Goal: Find specific fact: Find specific fact

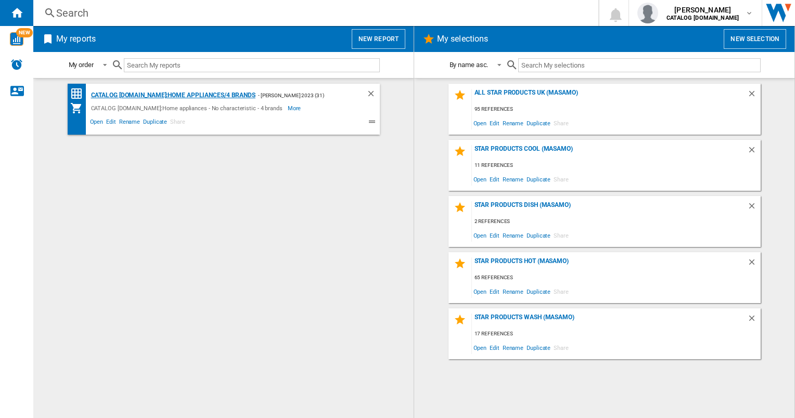
click at [176, 91] on div "CATALOG [DOMAIN_NAME]:Home appliances/4 brands" at bounding box center [171, 95] width 167 height 13
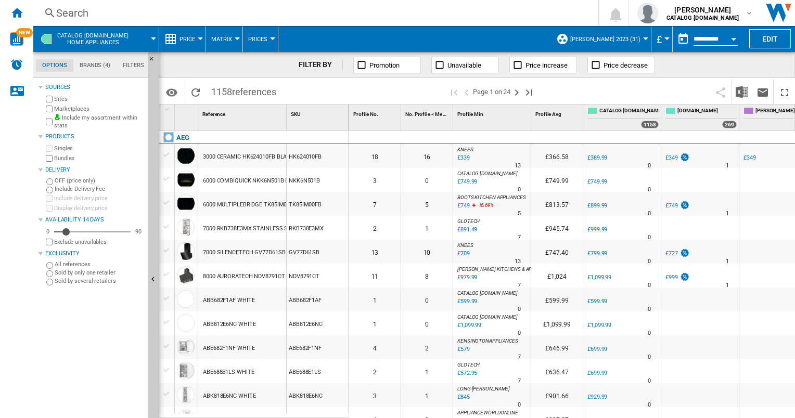
click at [111, 10] on div "Search" at bounding box center [313, 13] width 515 height 15
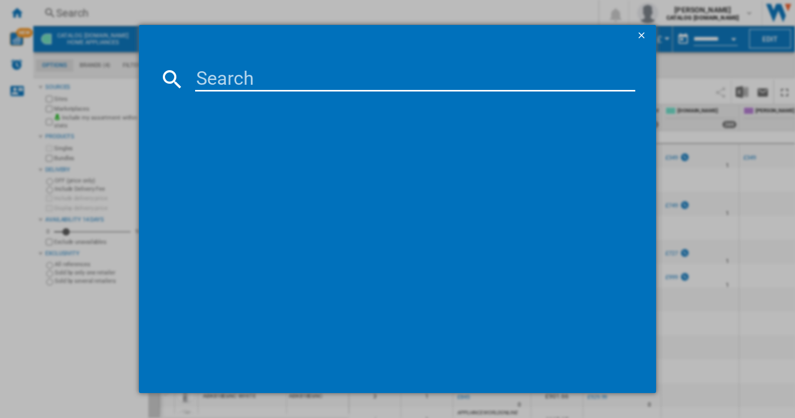
click at [208, 79] on input at bounding box center [415, 79] width 440 height 25
paste input "TO64IB00FZ"
click at [303, 75] on input "TO64IB00FZ" at bounding box center [415, 79] width 440 height 25
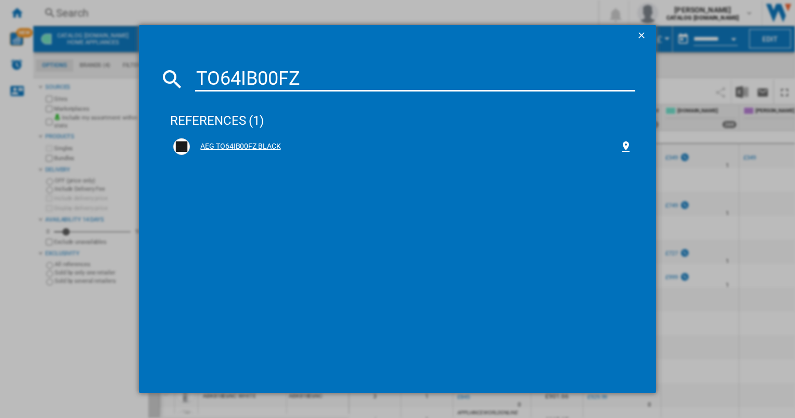
type input "TO64IB00FZ"
click at [222, 147] on div "AEG TO64IB00FZ BLACK" at bounding box center [404, 146] width 429 height 10
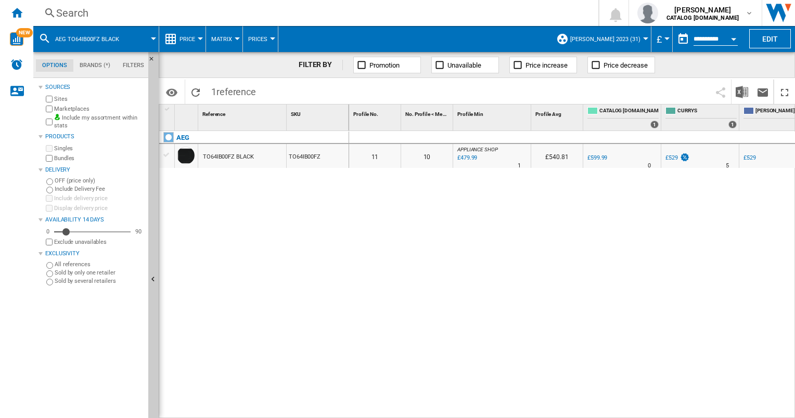
click at [464, 156] on div "£479.99" at bounding box center [466, 158] width 21 height 10
